Goal: Obtain resource: Download file/media

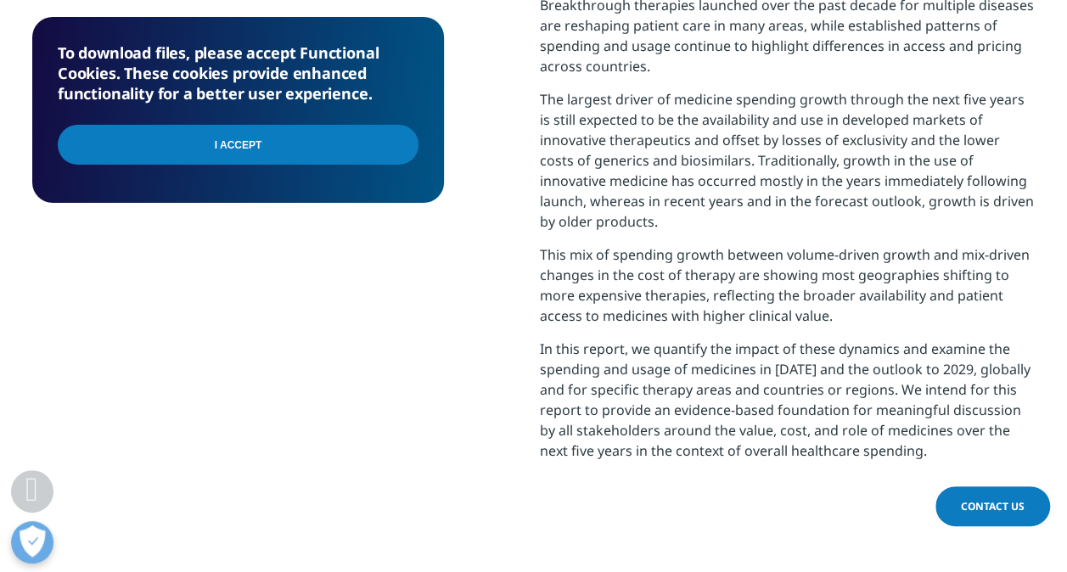
scroll to position [1189, 0]
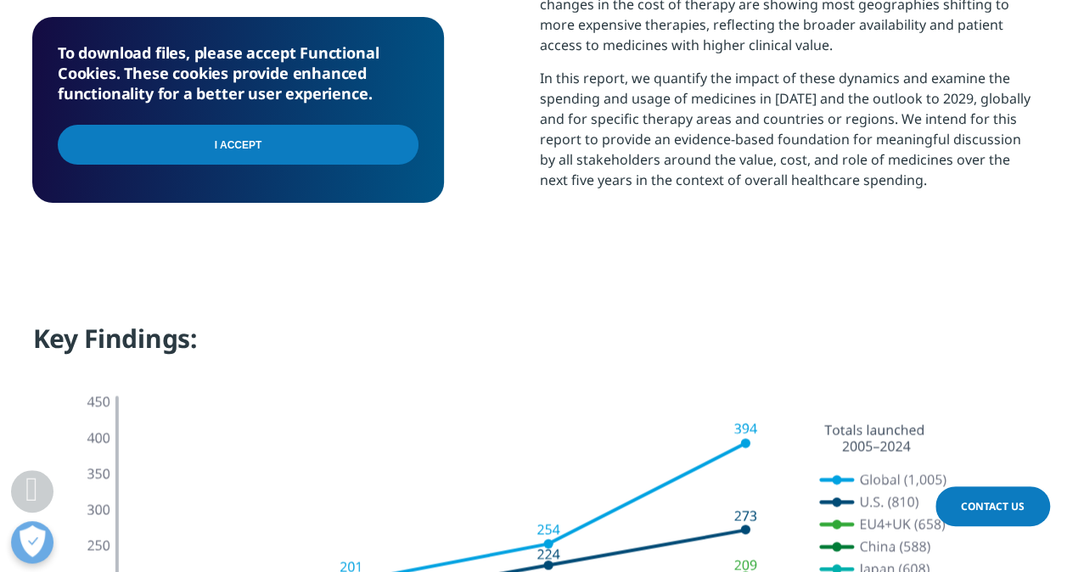
click at [318, 142] on input "I Accept" at bounding box center [238, 145] width 361 height 40
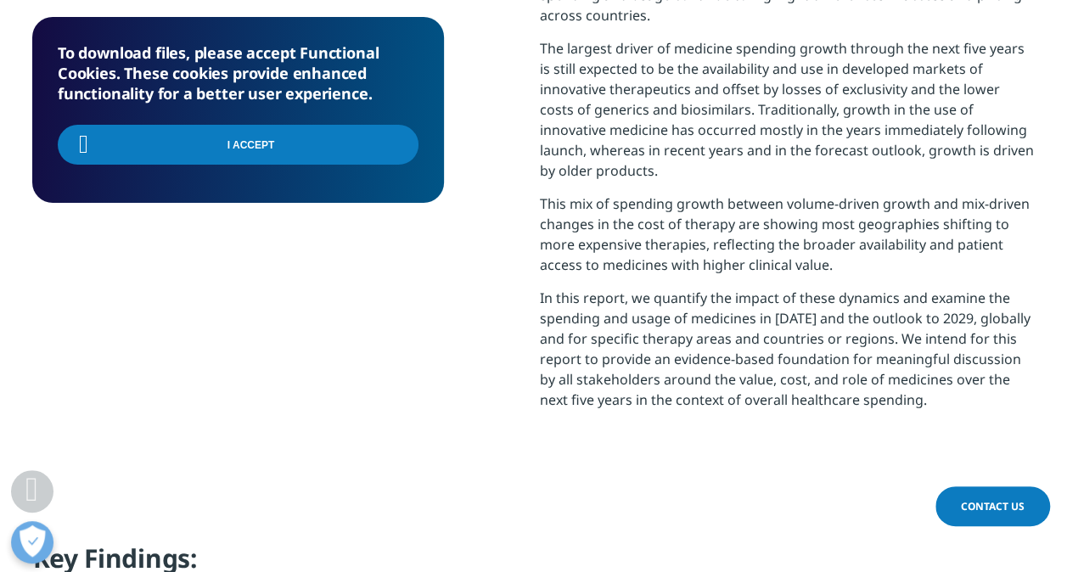
scroll to position [934, 0]
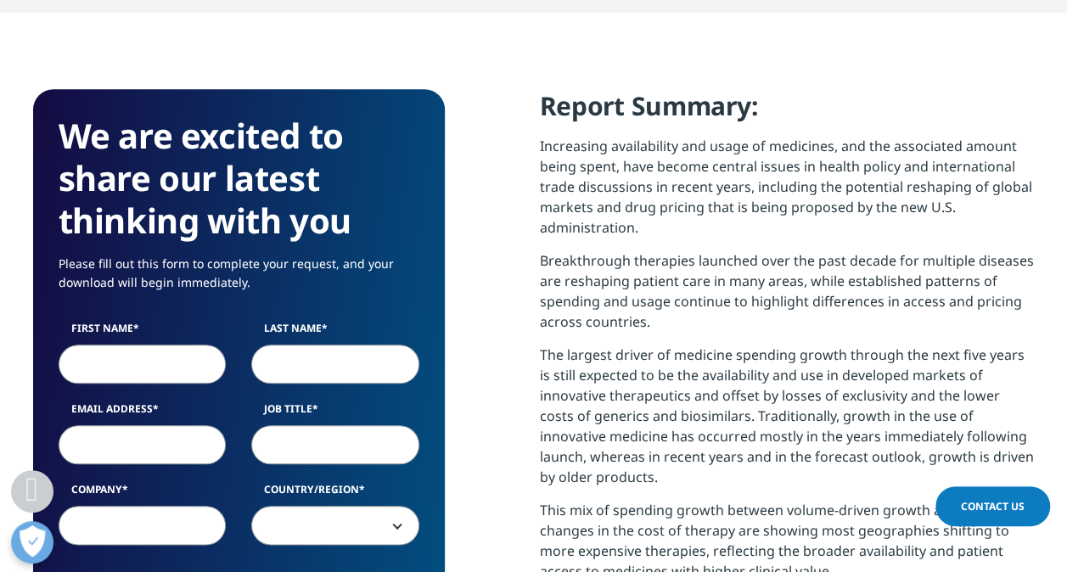
scroll to position [764, 0]
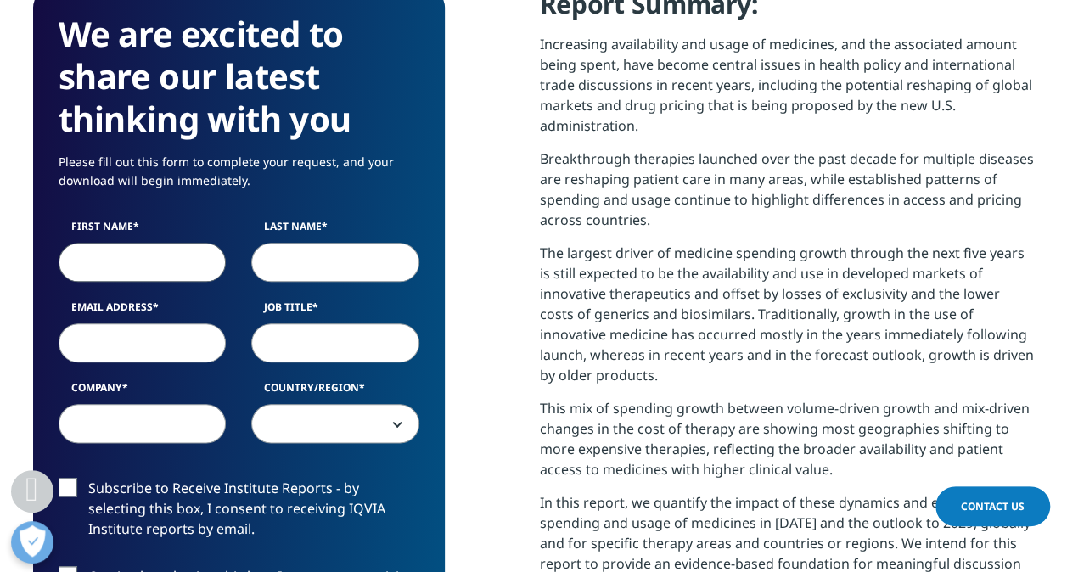
click at [139, 253] on input "First Name" at bounding box center [143, 262] width 168 height 39
type input "[PERSON_NAME]"
type input "[PERSON_NAME][EMAIL_ADDRESS][PERSON_NAME][DOMAIN_NAME]"
select select "Poland"
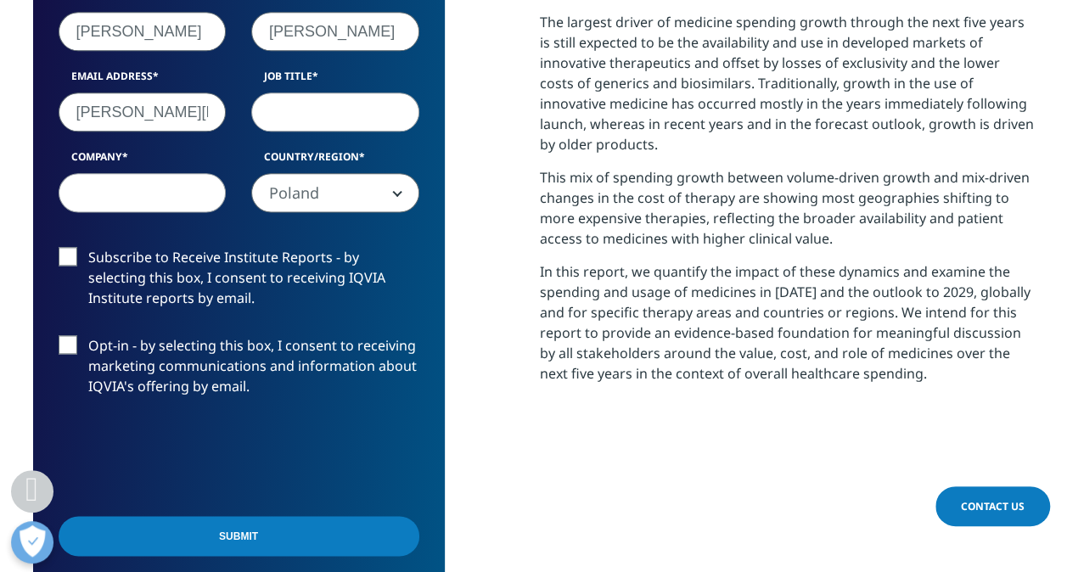
scroll to position [1019, 0]
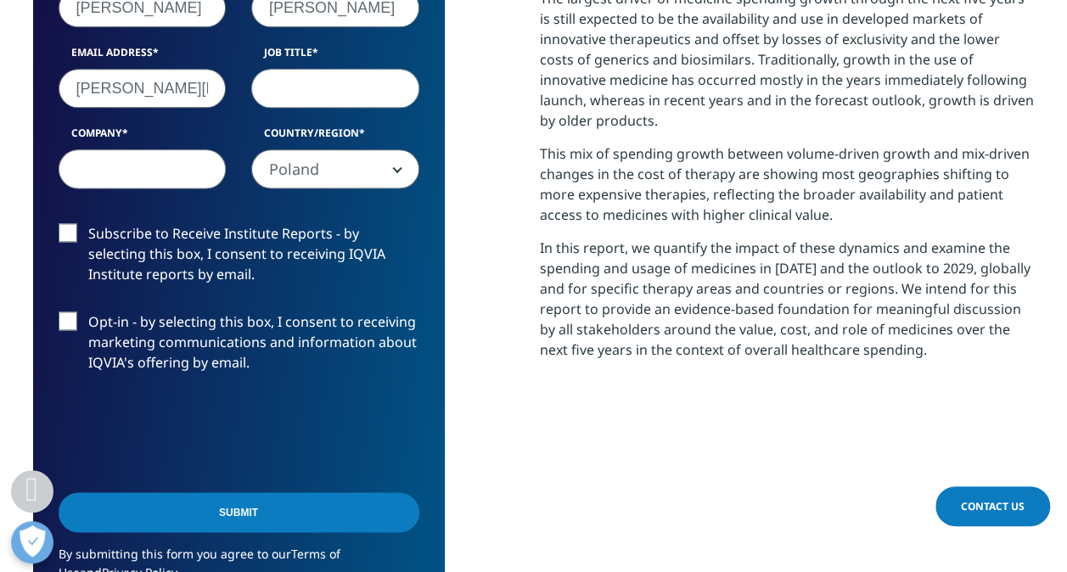
click at [260, 499] on input "Submit" at bounding box center [239, 513] width 361 height 40
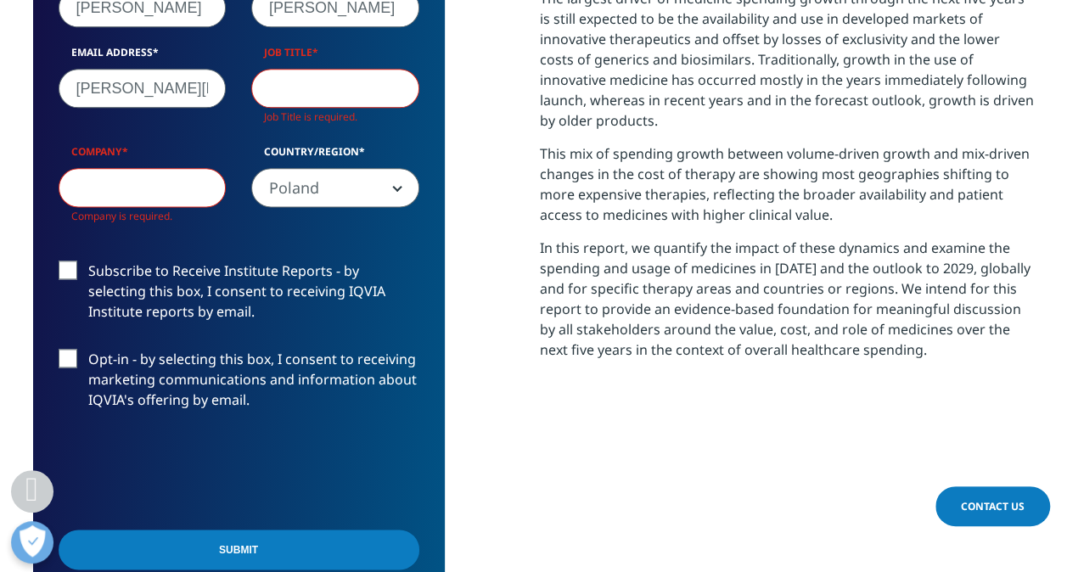
scroll to position [974, 1002]
click at [144, 191] on input "Company" at bounding box center [143, 187] width 168 height 39
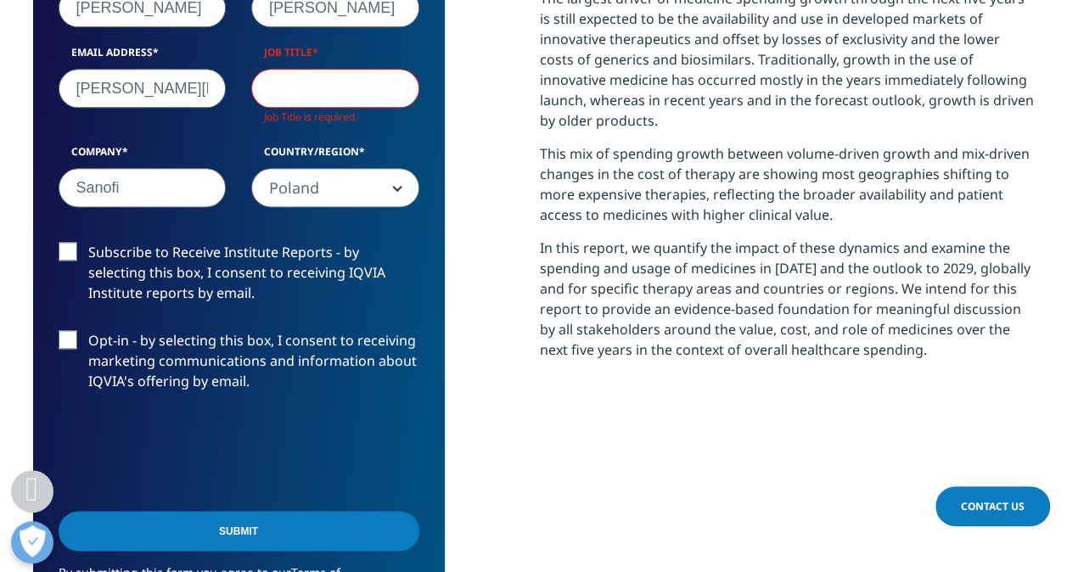
type input "Sanofi"
click at [345, 80] on input "Job Title" at bounding box center [335, 88] width 168 height 39
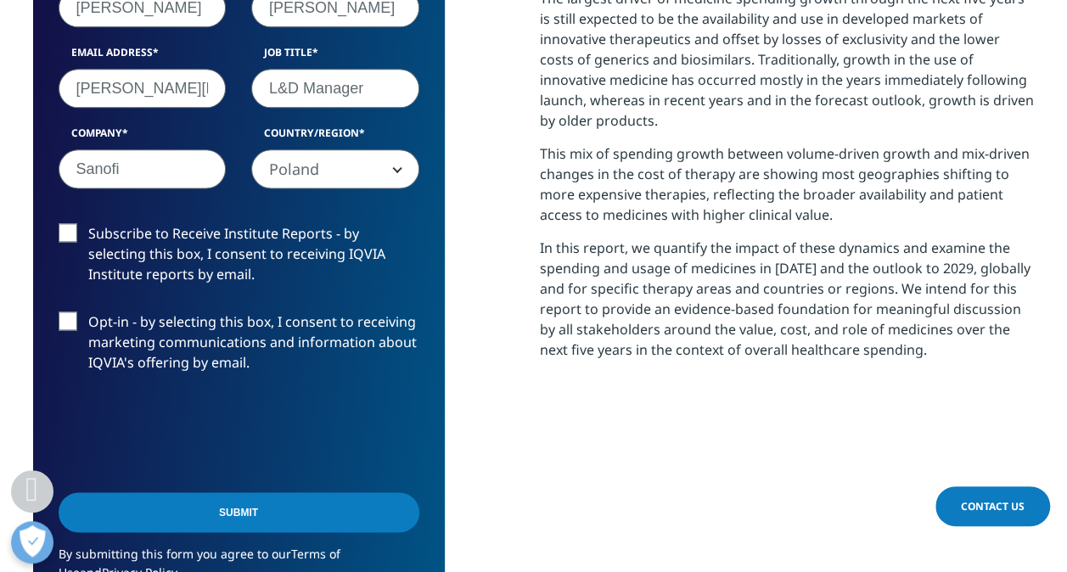
type input "L&D Manager"
click at [291, 510] on input "Submit" at bounding box center [239, 513] width 361 height 40
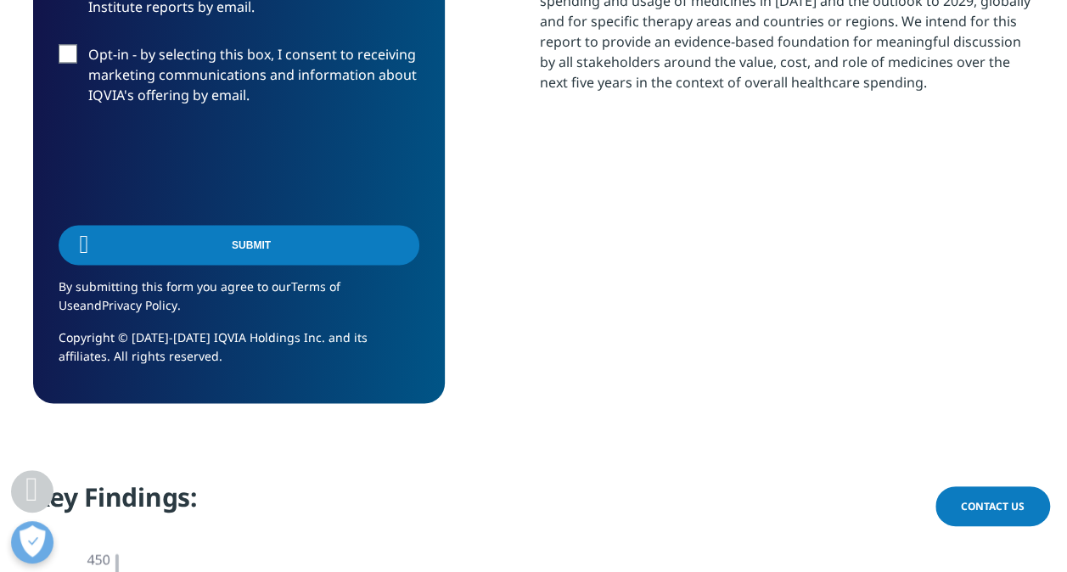
scroll to position [683, 1002]
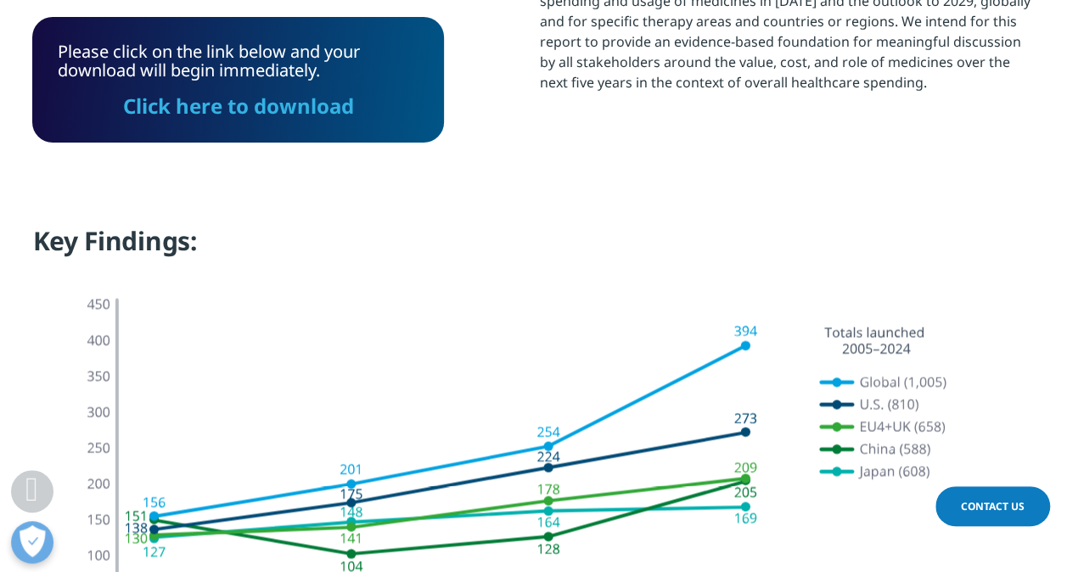
click at [321, 109] on link "Click here to download" at bounding box center [238, 106] width 231 height 28
